Goal: Information Seeking & Learning: Check status

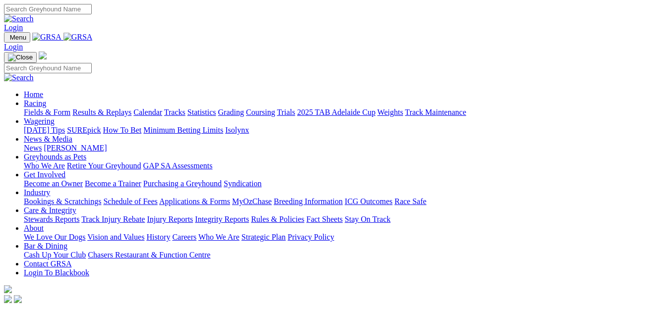
scroll to position [298, 0]
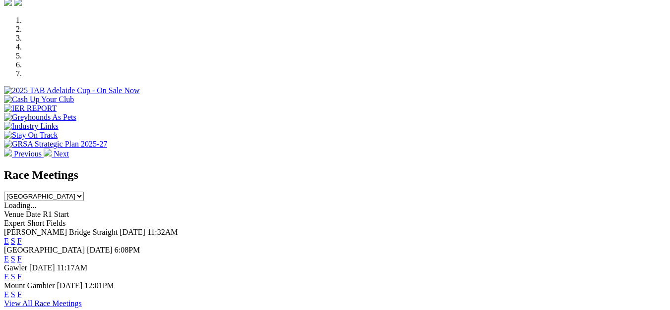
click at [22, 255] on link "F" at bounding box center [19, 259] width 4 height 8
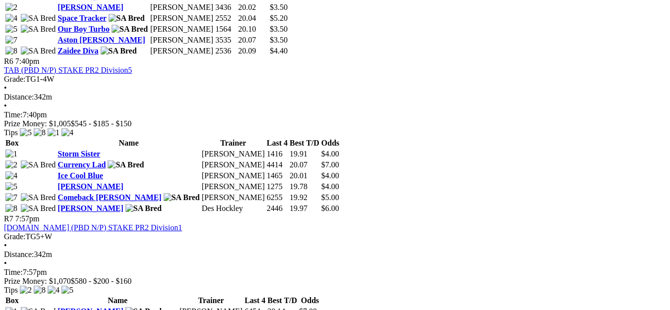
scroll to position [942, 0]
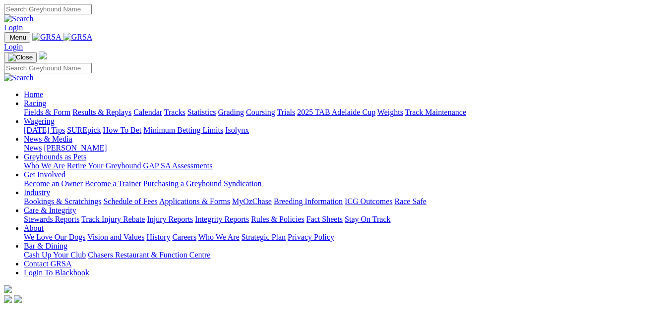
scroll to position [298, 0]
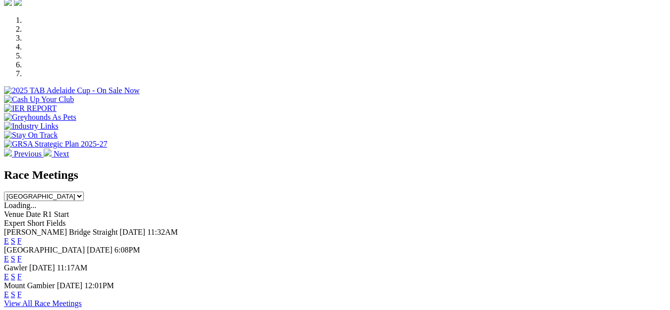
click at [22, 273] on link "F" at bounding box center [19, 277] width 4 height 8
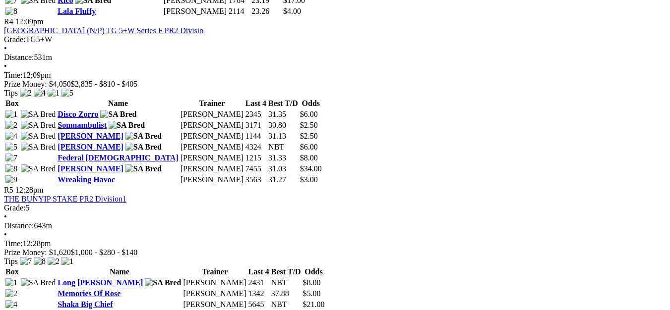
scroll to position [1041, 0]
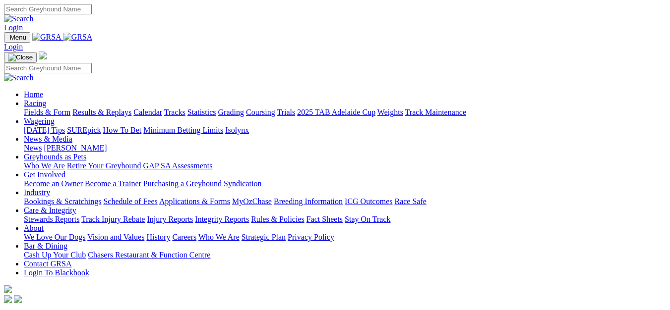
click at [123, 108] on link "Results & Replays" at bounding box center [101, 112] width 59 height 8
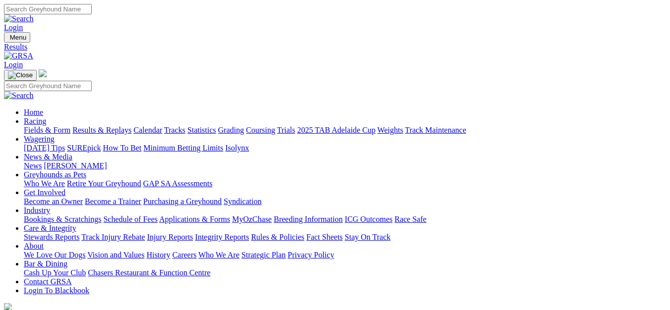
scroll to position [50, 0]
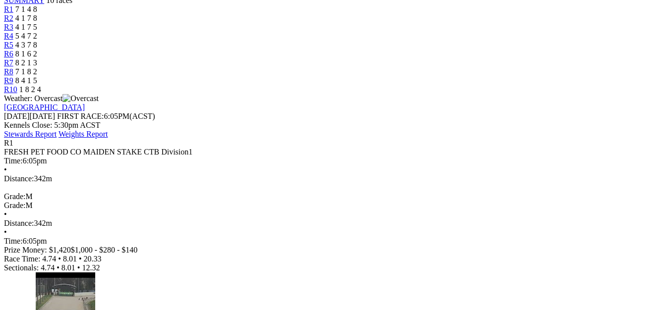
scroll to position [99, 0]
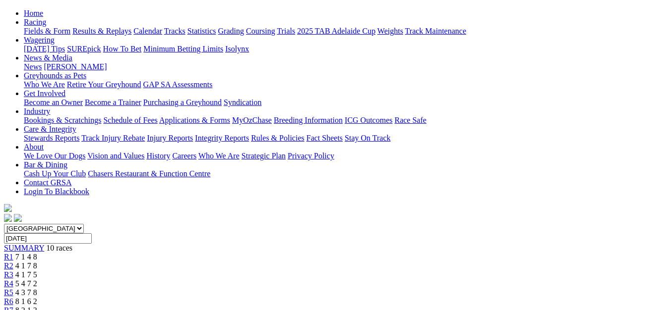
click at [37, 262] on span "4 1 7 8" at bounding box center [26, 266] width 22 height 8
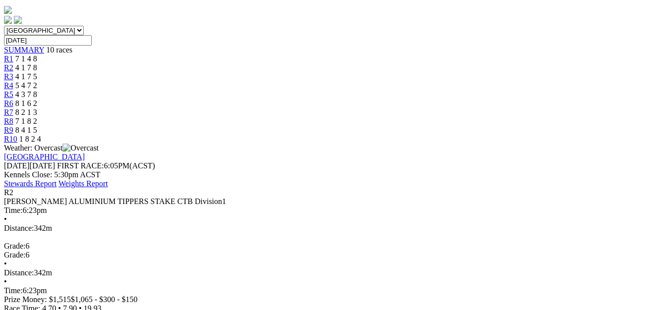
scroll to position [149, 0]
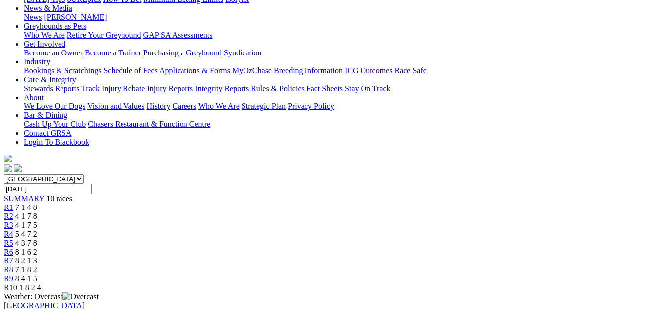
click at [37, 221] on span "4 1 7 5" at bounding box center [26, 225] width 22 height 8
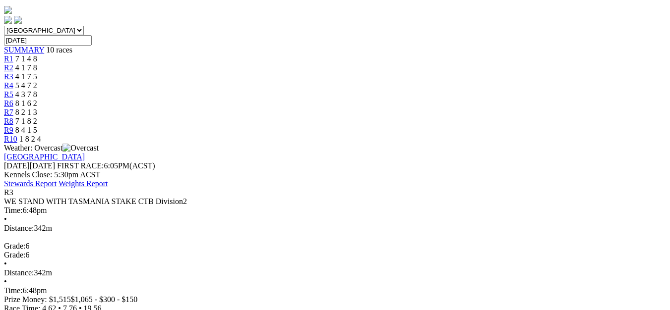
scroll to position [50, 0]
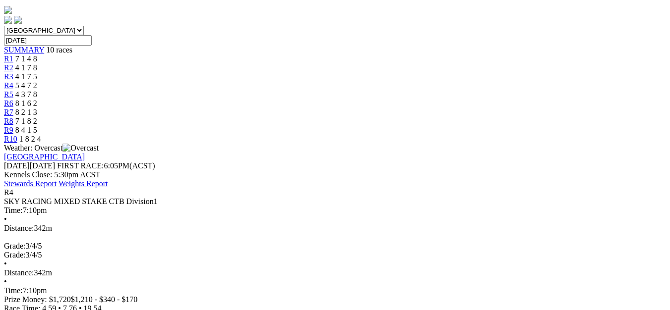
scroll to position [50, 0]
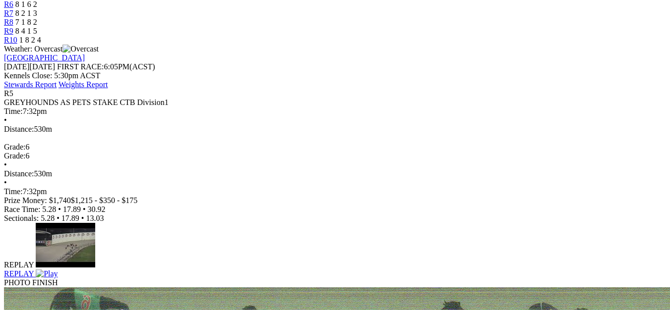
scroll to position [149, 0]
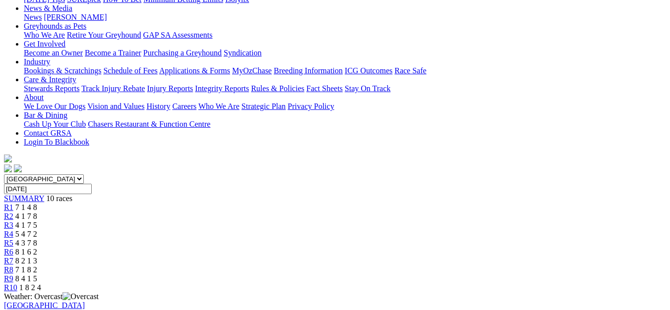
click at [37, 248] on span "8 1 6 2" at bounding box center [26, 252] width 22 height 8
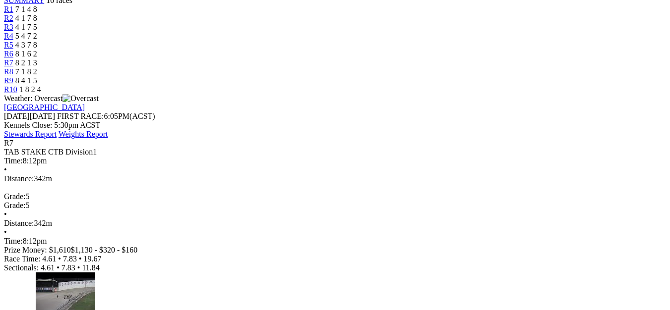
scroll to position [50, 0]
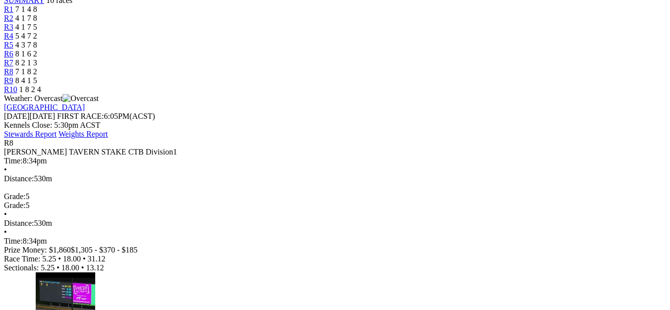
scroll to position [99, 0]
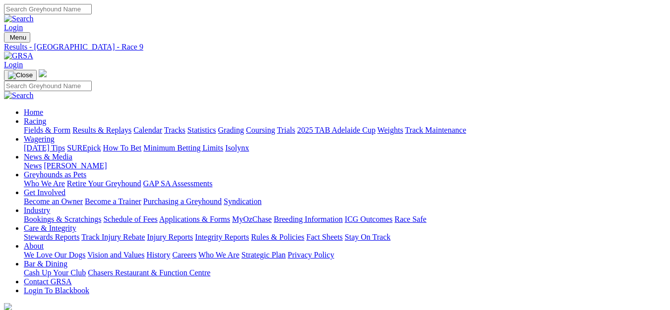
scroll to position [298, 0]
